Goal: Task Accomplishment & Management: Use online tool/utility

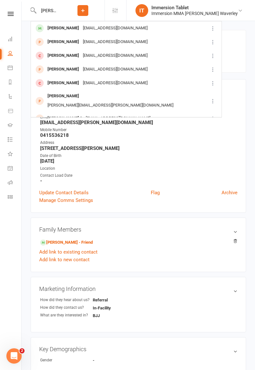
type input "[PERSON_NAME]"
click at [108, 31] on div "[EMAIL_ADDRESS][DOMAIN_NAME]" at bounding box center [115, 28] width 69 height 9
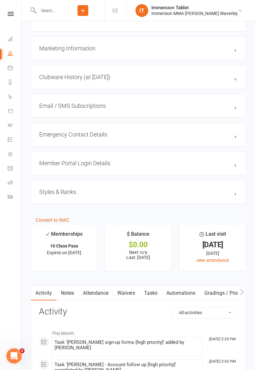
scroll to position [508, 0]
click at [128, 290] on link "Waivers" at bounding box center [126, 292] width 27 height 15
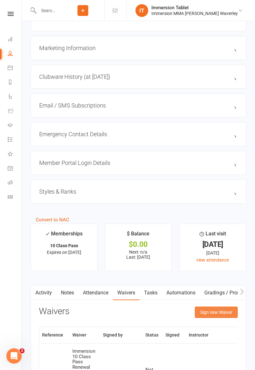
click at [225, 310] on button "Sign new Waiver" at bounding box center [216, 311] width 43 height 11
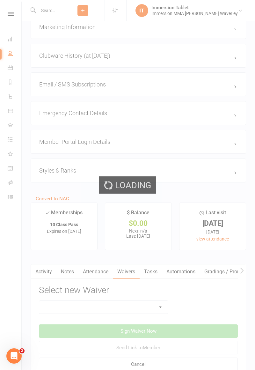
scroll to position [549, 0]
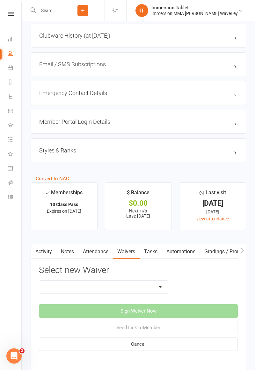
click at [148, 281] on select "Cancellation Form Immersion 10 Class Pass Form Immersion 10 Class Pass Form (Pa…" at bounding box center [103, 287] width 129 height 13
select select "13993"
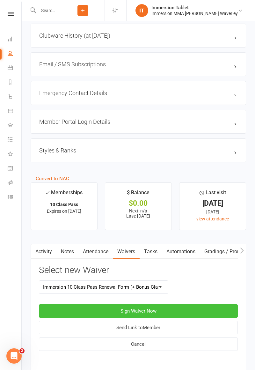
click at [210, 306] on button "Sign Waiver Now" at bounding box center [138, 310] width 199 height 13
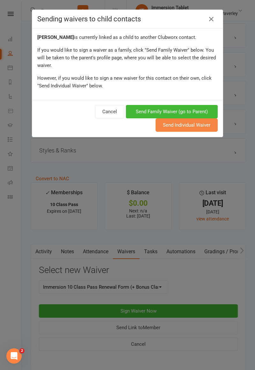
click at [202, 129] on button "Send Individual Waiver" at bounding box center [187, 124] width 62 height 13
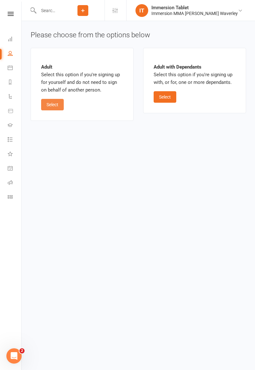
click at [53, 107] on button "Select" at bounding box center [52, 104] width 23 height 11
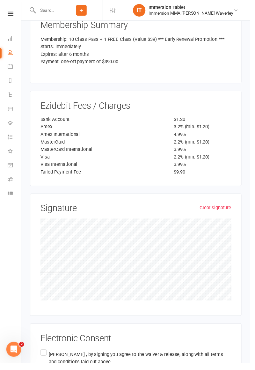
scroll to position [951, 0]
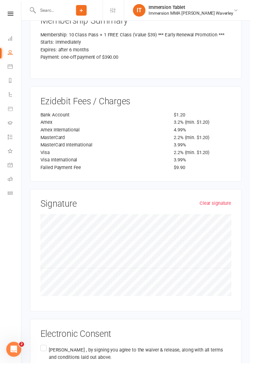
click at [211, 203] on link "Clear signature" at bounding box center [219, 207] width 32 height 8
click at [42, 350] on label "[PERSON_NAME] , by signing you agree to the waiver & release, along with all te…" at bounding box center [138, 365] width 195 height 30
click at [42, 350] on input "[PERSON_NAME] , by signing you agree to the waiver & release, along with all te…" at bounding box center [43, 350] width 4 height 0
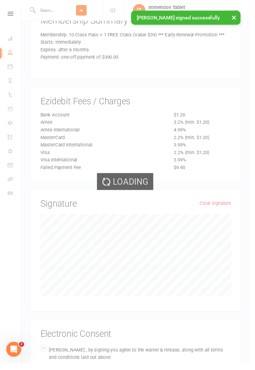
scroll to position [764, 0]
